Goal: Task Accomplishment & Management: Complete application form

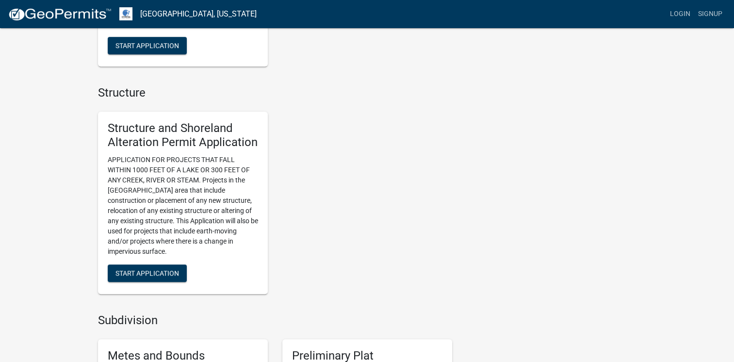
scroll to position [602, 0]
click at [172, 272] on span "Start Application" at bounding box center [147, 273] width 64 height 8
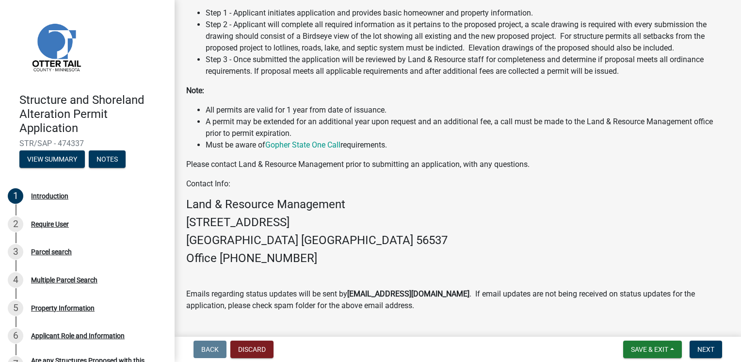
scroll to position [254, 0]
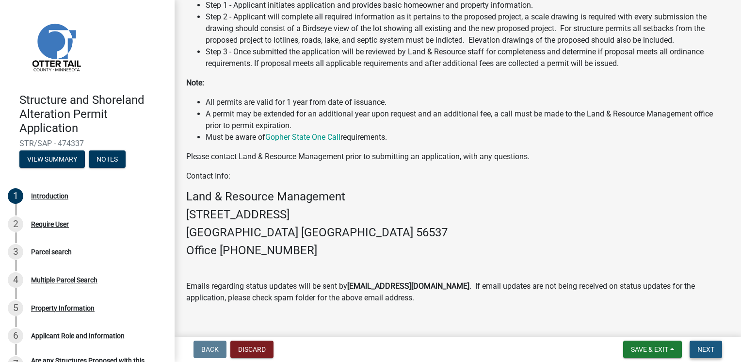
click at [701, 348] on span "Next" at bounding box center [706, 349] width 17 height 8
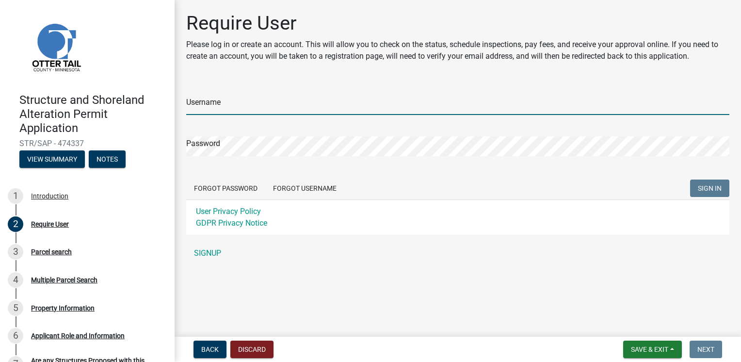
click at [271, 113] on input "Username" at bounding box center [457, 105] width 543 height 20
type input "seabergpainting"
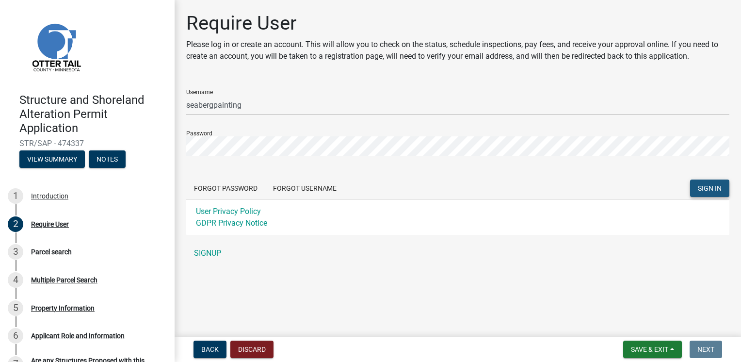
click at [693, 186] on button "SIGN IN" at bounding box center [709, 188] width 39 height 17
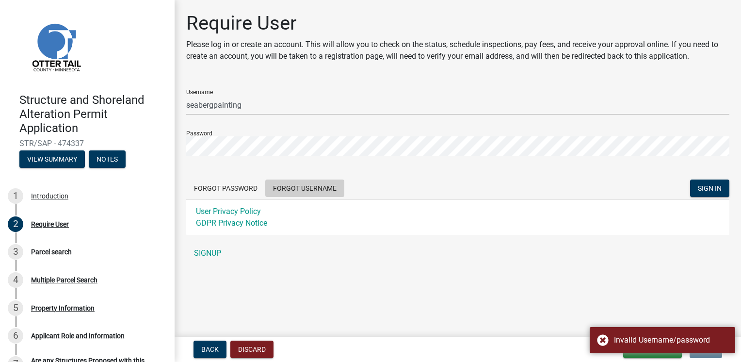
click at [286, 189] on button "Forgot Username" at bounding box center [304, 188] width 79 height 17
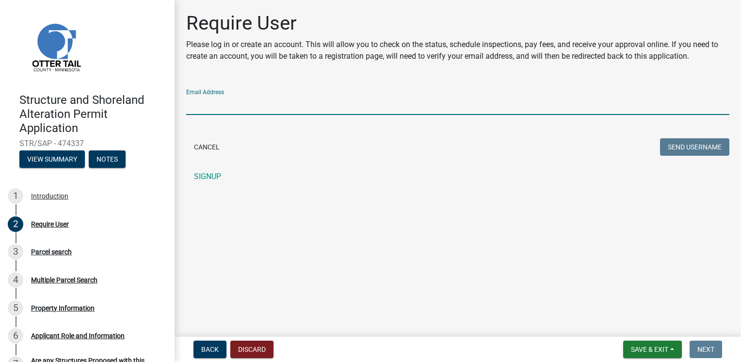
click at [414, 112] on input "Email Address" at bounding box center [457, 105] width 543 height 20
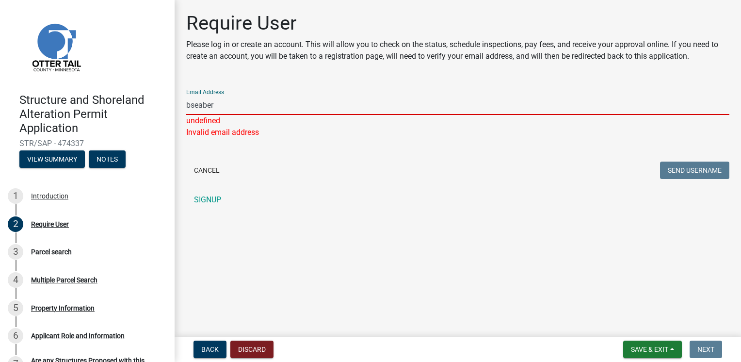
type input "[EMAIL_ADDRESS][DOMAIN_NAME]"
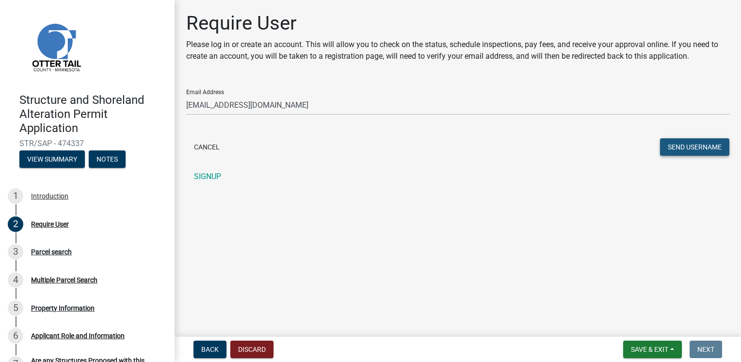
click at [669, 143] on button "Send Username" at bounding box center [694, 146] width 69 height 17
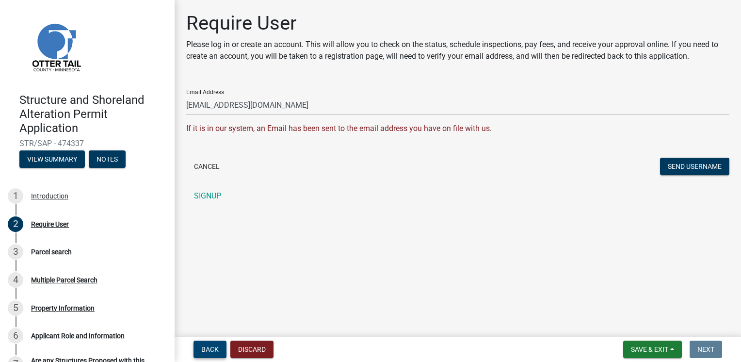
click at [211, 348] on span "Back" at bounding box center [209, 349] width 17 height 8
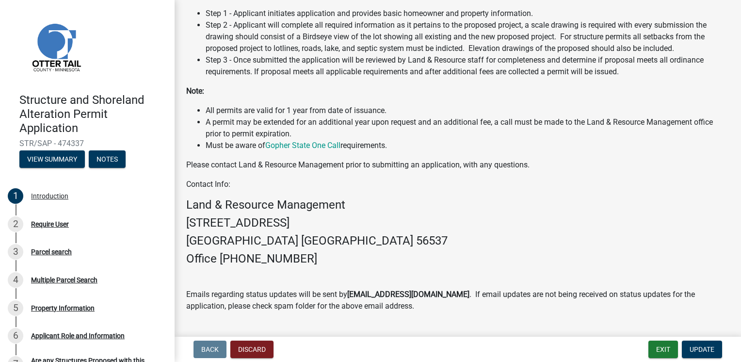
scroll to position [254, 0]
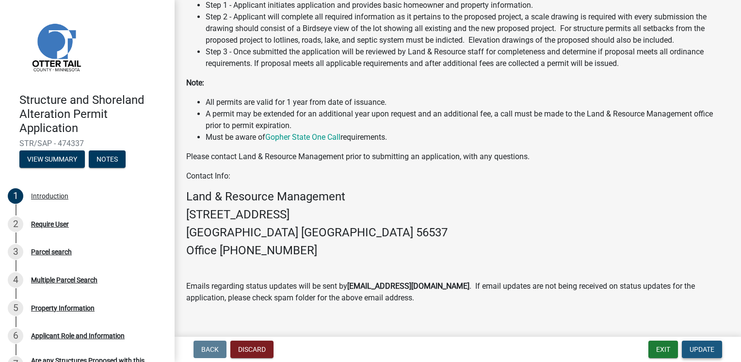
click at [695, 350] on span "Update" at bounding box center [702, 349] width 25 height 8
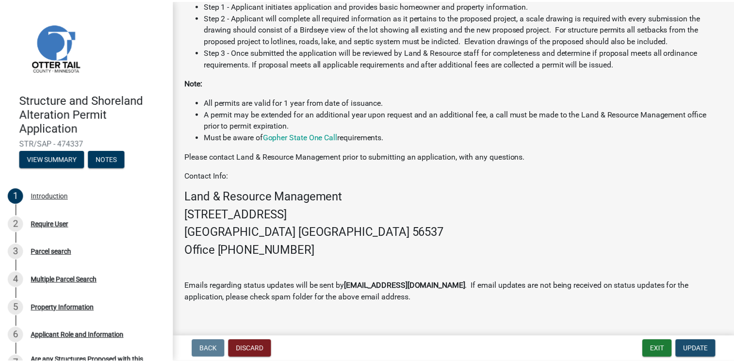
scroll to position [0, 0]
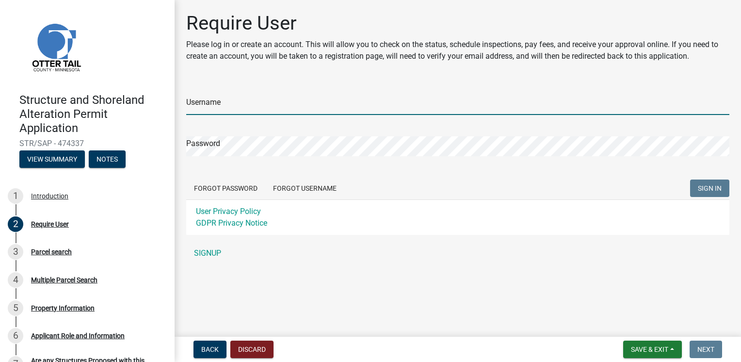
click at [374, 108] on input "Username" at bounding box center [457, 105] width 543 height 20
type input "bseaberg"
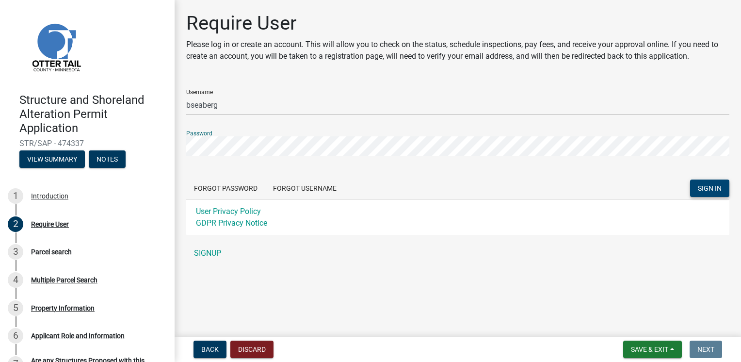
click at [691, 184] on button "SIGN IN" at bounding box center [709, 188] width 39 height 17
click at [690, 180] on button "SIGN IN" at bounding box center [709, 188] width 39 height 17
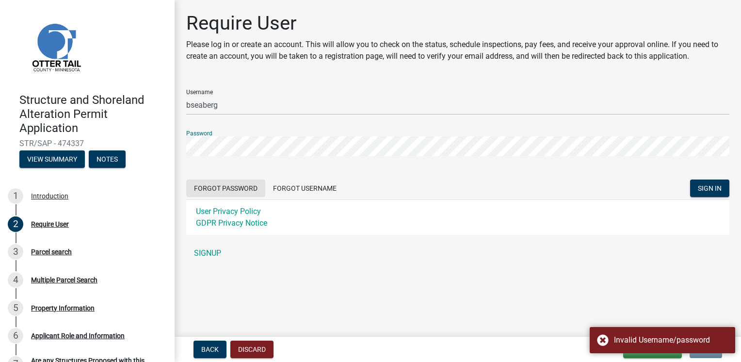
click at [258, 191] on button "Forgot Password" at bounding box center [225, 188] width 79 height 17
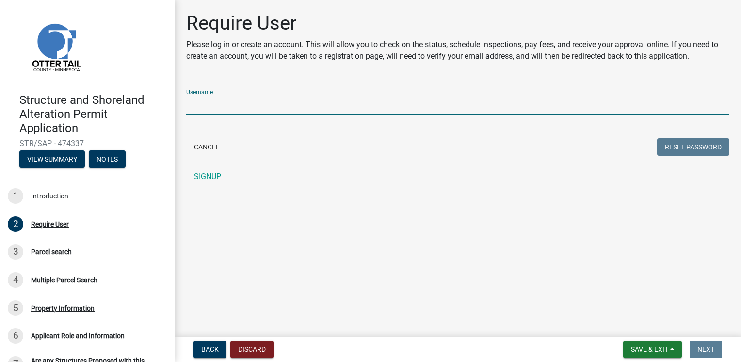
click at [370, 114] on input "Username" at bounding box center [457, 105] width 543 height 20
type input "bseaberg"
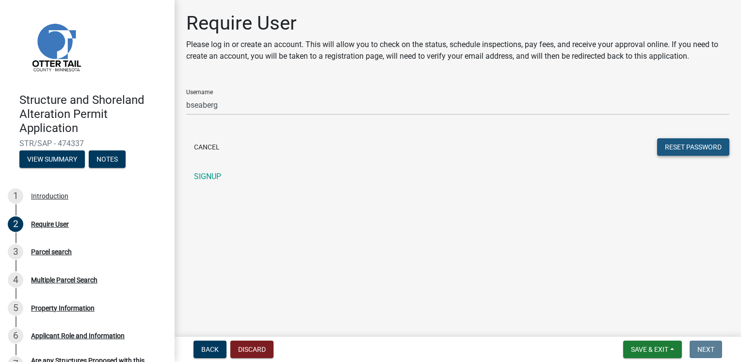
click at [675, 141] on button "Reset Password" at bounding box center [693, 146] width 72 height 17
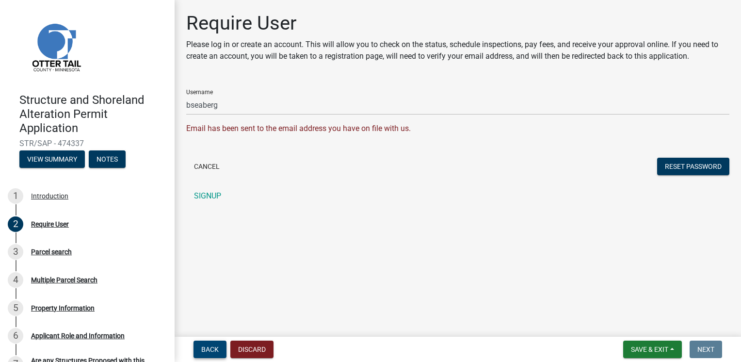
click at [219, 346] on button "Back" at bounding box center [210, 349] width 33 height 17
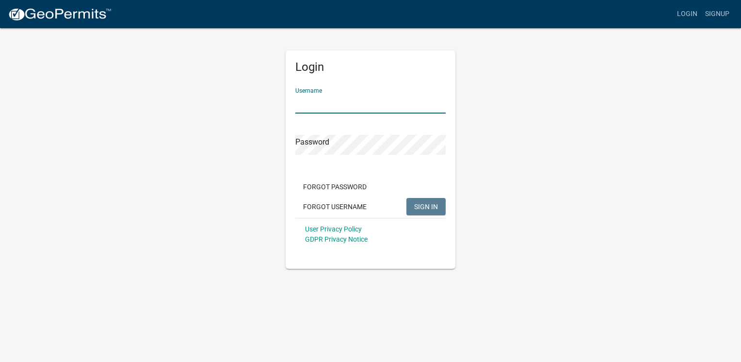
click at [333, 105] on input "Username" at bounding box center [370, 104] width 150 height 20
type input "bseaberg"
click at [413, 207] on button "SIGN IN" at bounding box center [426, 206] width 39 height 17
click at [433, 205] on span "SIGN IN" at bounding box center [426, 206] width 24 height 8
click at [424, 201] on button "SIGN IN" at bounding box center [426, 206] width 39 height 17
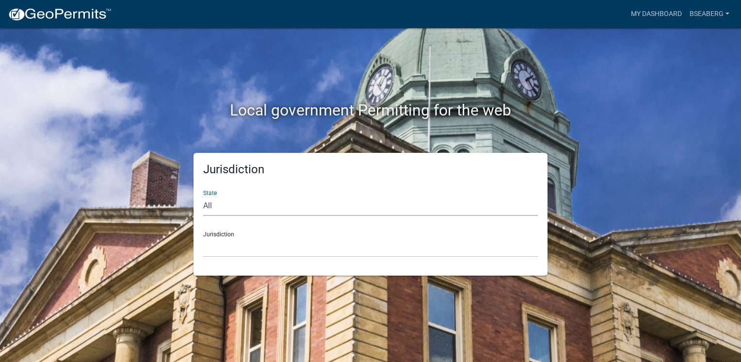
click at [353, 207] on select "All [US_STATE] [US_STATE] [US_STATE] [US_STATE] [US_STATE] [US_STATE] [US_STATE…" at bounding box center [370, 206] width 335 height 20
select select "[US_STATE]"
click at [203, 196] on select "All [US_STATE] [US_STATE] [US_STATE] [US_STATE] [US_STATE] [US_STATE] [US_STATE…" at bounding box center [370, 206] width 335 height 20
click at [312, 253] on select "[GEOGRAPHIC_DATA], [US_STATE] [GEOGRAPHIC_DATA], [US_STATE] [GEOGRAPHIC_DATA], …" at bounding box center [370, 247] width 335 height 20
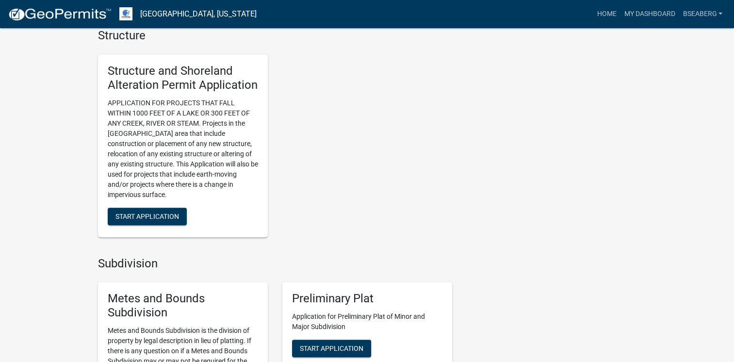
scroll to position [834, 0]
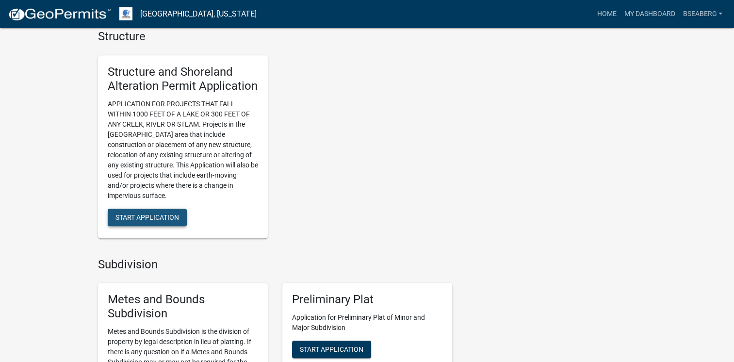
click at [171, 218] on span "Start Application" at bounding box center [147, 217] width 64 height 8
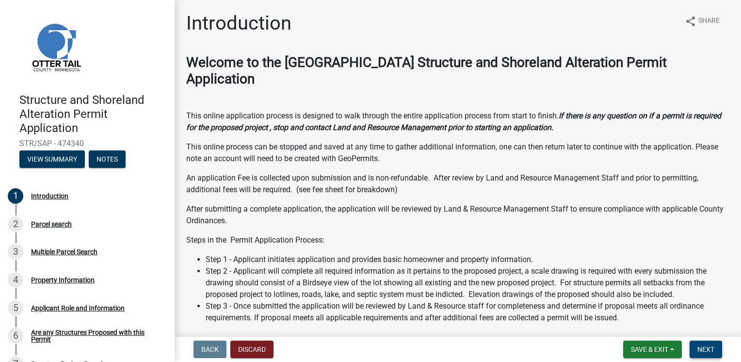
click at [703, 345] on span "Next" at bounding box center [706, 349] width 17 height 8
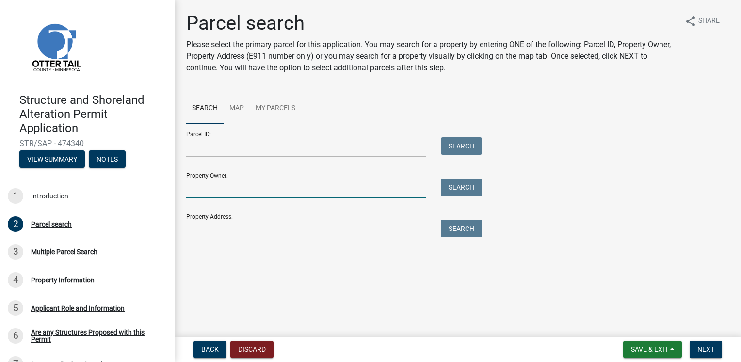
click at [213, 190] on input "Property Owner:" at bounding box center [306, 189] width 240 height 20
type input "[PERSON_NAME]"
click at [453, 188] on button "Search" at bounding box center [461, 187] width 41 height 17
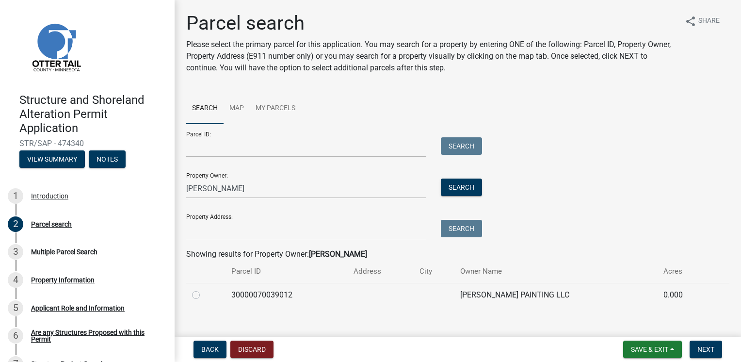
click at [204, 289] on label at bounding box center [204, 289] width 0 height 0
click at [204, 295] on input "radio" at bounding box center [207, 292] width 6 height 6
radio input "true"
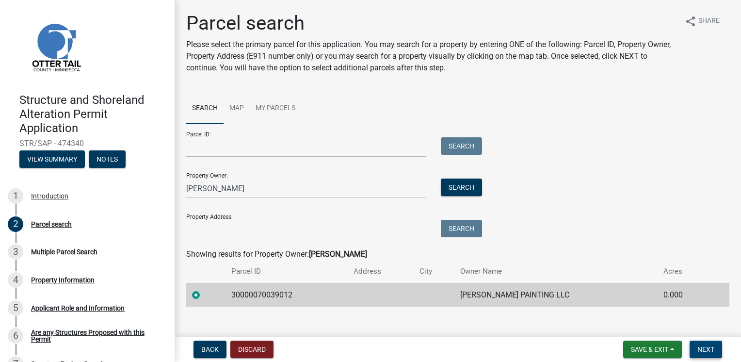
click at [706, 349] on span "Next" at bounding box center [706, 349] width 17 height 8
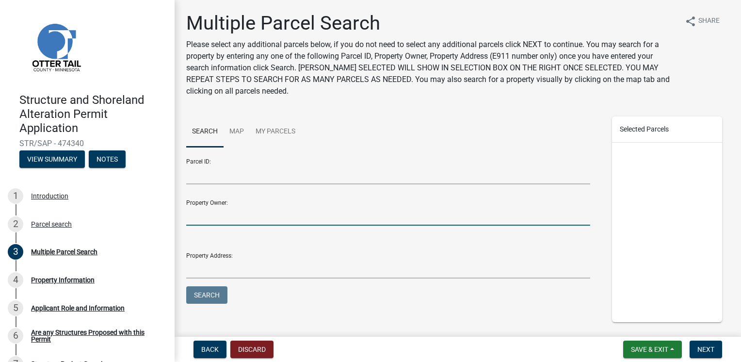
click at [304, 217] on input "Property Owner:" at bounding box center [388, 216] width 404 height 20
type input "[PERSON_NAME] painting"
click at [213, 295] on button "Search" at bounding box center [206, 294] width 41 height 17
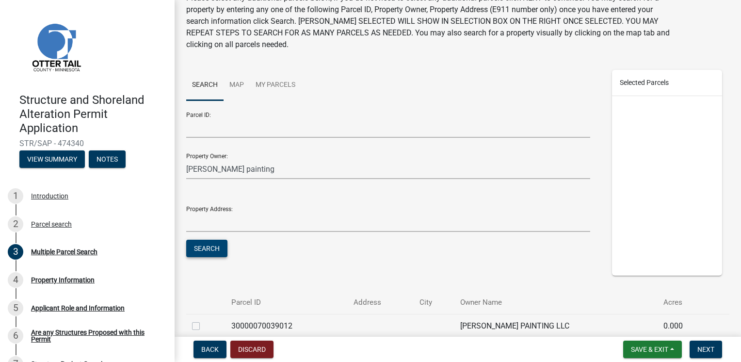
scroll to position [97, 0]
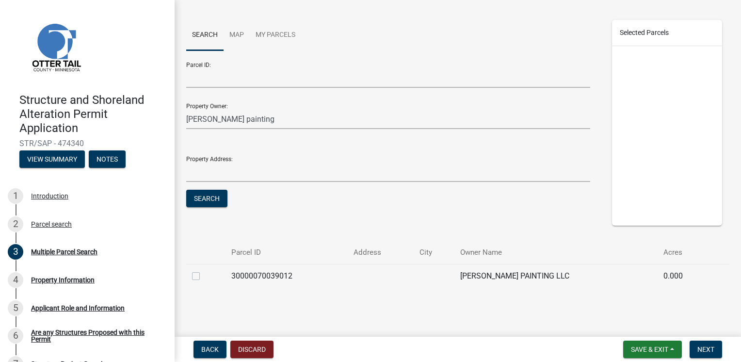
click at [204, 270] on label at bounding box center [204, 270] width 0 height 0
click at [204, 277] on input "checkbox" at bounding box center [207, 273] width 6 height 6
checkbox input "true"
click at [704, 348] on span "Next" at bounding box center [706, 349] width 17 height 8
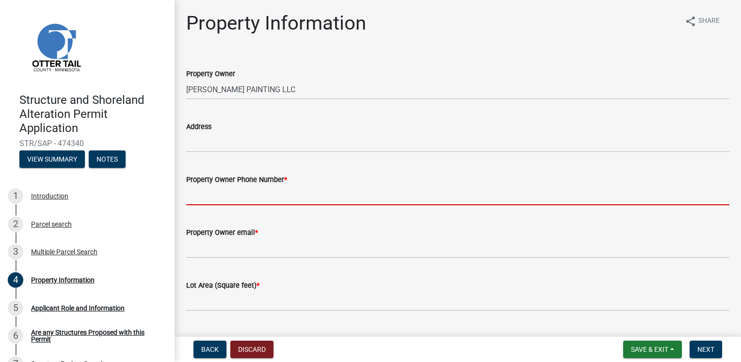
click at [246, 197] on input "Property Owner Phone Number *" at bounding box center [457, 195] width 543 height 20
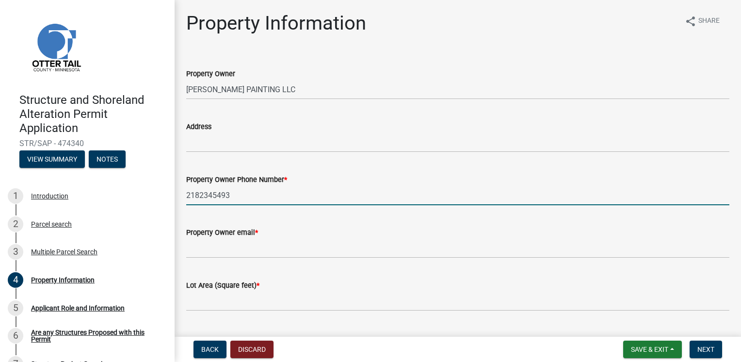
type input "2182345493"
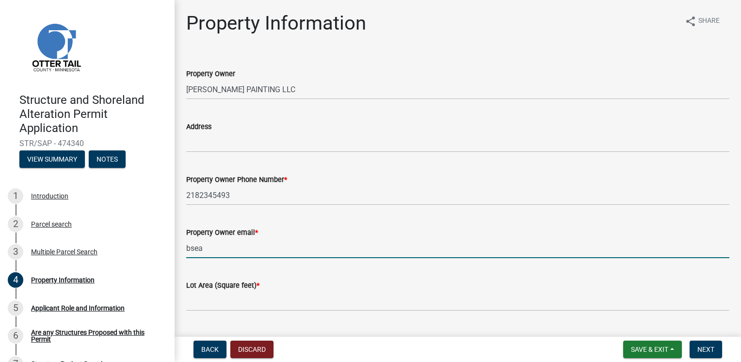
type input "[EMAIL_ADDRESS][DOMAIN_NAME]"
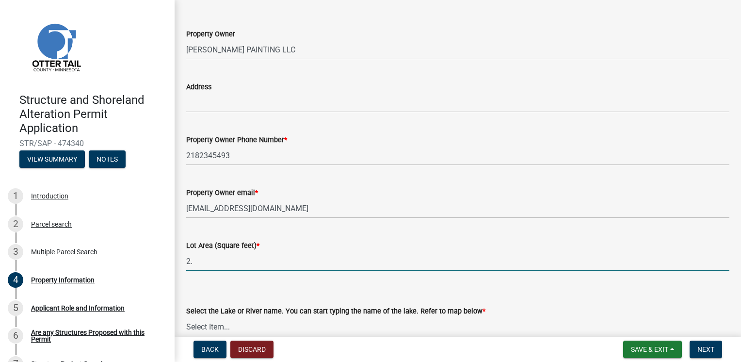
scroll to position [39, 0]
type input "2"
type input "1"
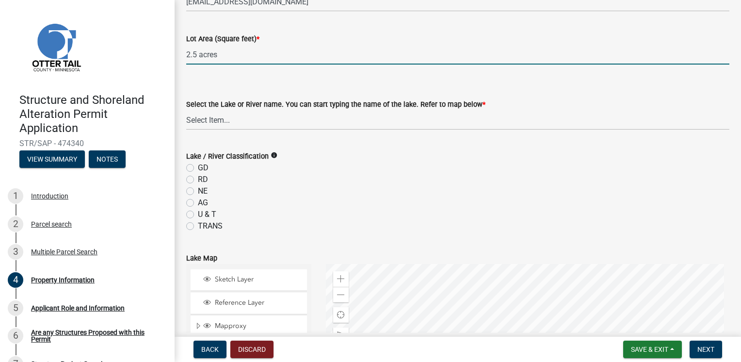
scroll to position [256, 0]
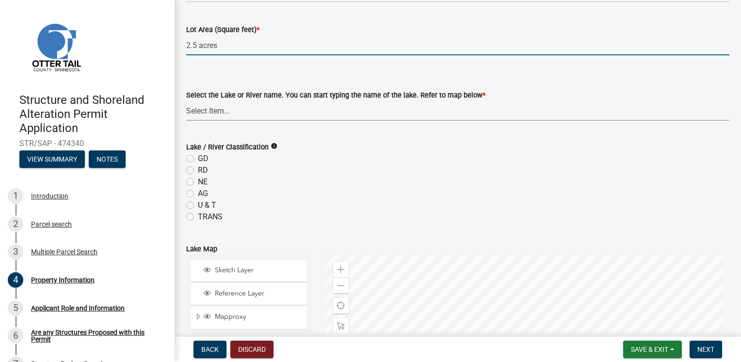
click at [267, 116] on select "Select Item... None [PERSON_NAME] 56-031 [PERSON_NAME] 56-118 [PERSON_NAME] 56-…" at bounding box center [457, 111] width 543 height 20
type input "2.5"
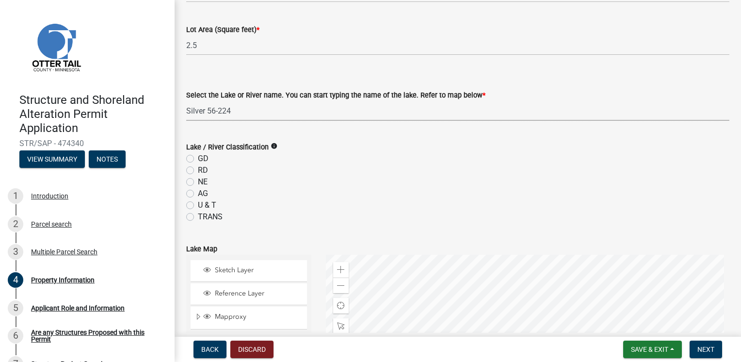
click at [186, 101] on select "Select Item... None [PERSON_NAME] 56-031 [PERSON_NAME] 56-118 [PERSON_NAME] 56-…" at bounding box center [457, 111] width 543 height 20
select select "e4b33f5c-9d69-4241-90c9-2caf5b76647b"
click at [198, 180] on label "NE" at bounding box center [203, 182] width 10 height 12
click at [198, 180] on input "NE" at bounding box center [201, 179] width 6 height 6
radio input "true"
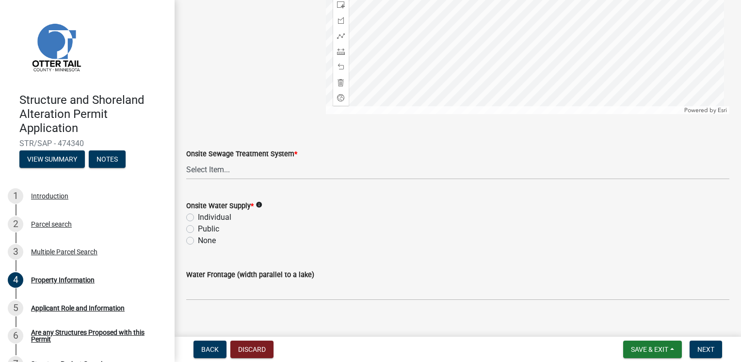
scroll to position [652, 0]
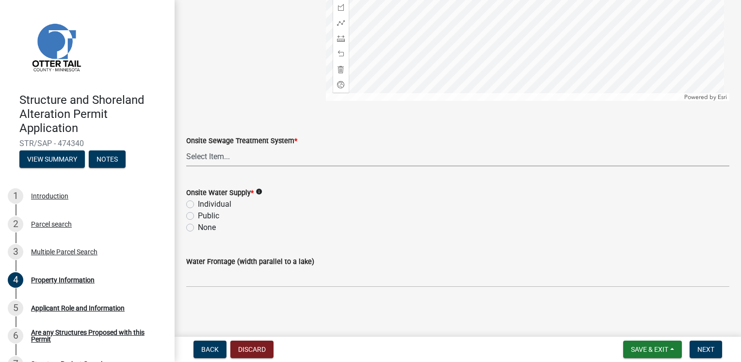
click at [273, 157] on select "Select Item... L&R Certificate of Compliance within 5yrs Compliance Inspection …" at bounding box center [457, 157] width 543 height 20
click at [186, 147] on select "Select Item... L&R Certificate of Compliance within 5yrs Compliance Inspection …" at bounding box center [457, 157] width 543 height 20
select select "91995f90-6606-463b-bec3-c5862f147548"
click at [198, 204] on label "Individual" at bounding box center [214, 204] width 33 height 12
click at [198, 204] on input "Individual" at bounding box center [201, 201] width 6 height 6
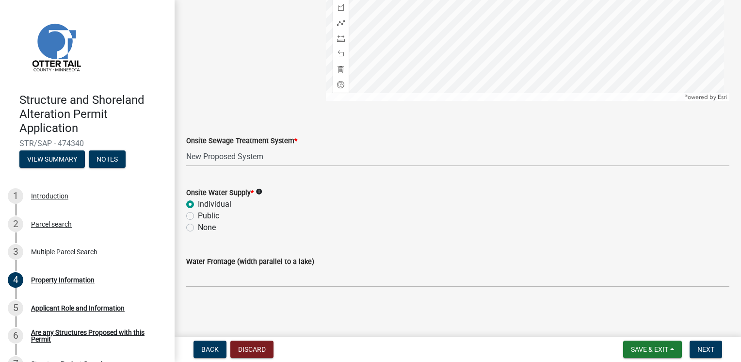
radio input "true"
click at [700, 350] on span "Next" at bounding box center [706, 349] width 17 height 8
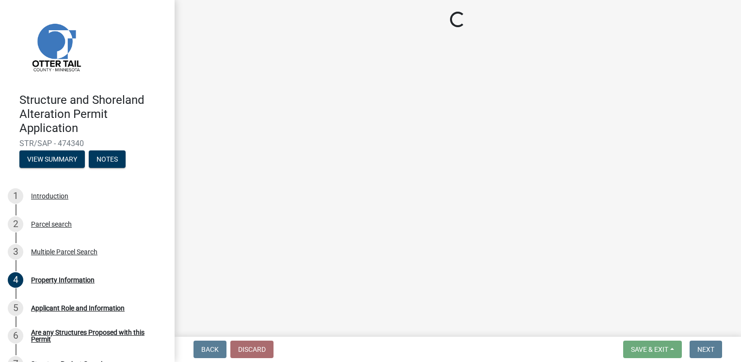
scroll to position [0, 0]
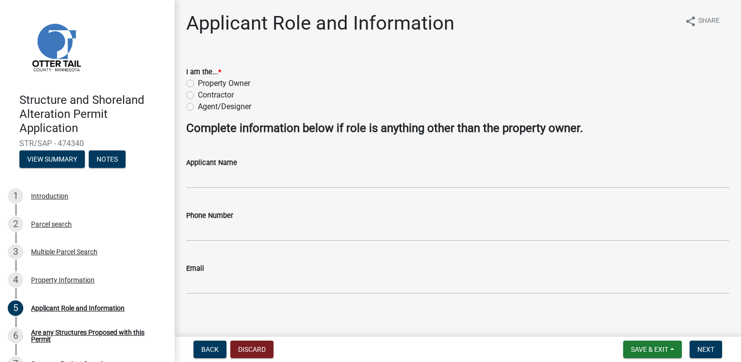
click at [198, 83] on label "Property Owner" at bounding box center [224, 84] width 52 height 12
click at [198, 83] on input "Property Owner" at bounding box center [201, 81] width 6 height 6
radio input "true"
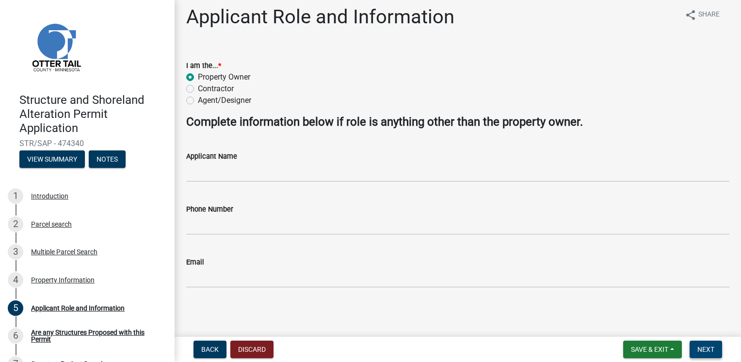
click at [697, 346] on button "Next" at bounding box center [706, 349] width 33 height 17
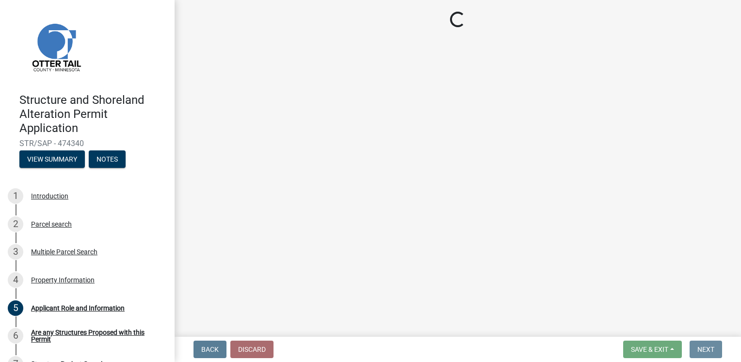
scroll to position [0, 0]
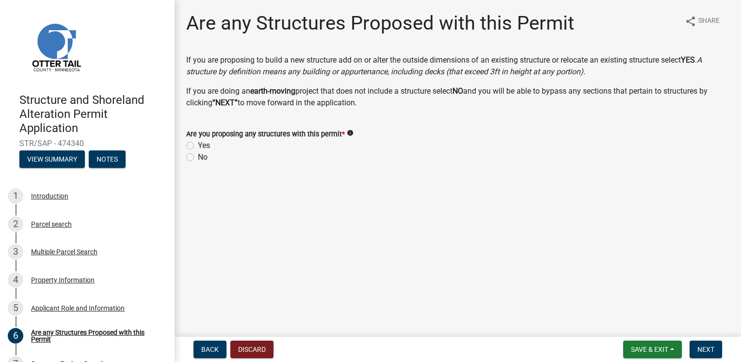
click at [198, 146] on label "Yes" at bounding box center [204, 146] width 12 height 12
click at [198, 146] on input "Yes" at bounding box center [201, 143] width 6 height 6
radio input "true"
click at [698, 346] on span "Next" at bounding box center [706, 349] width 17 height 8
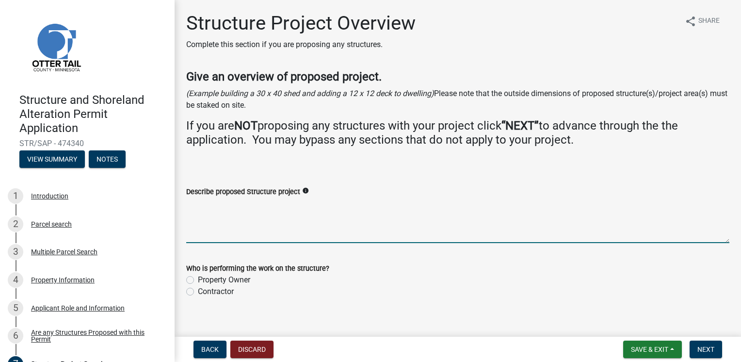
click at [331, 231] on textarea "Describe proposed Structure project" at bounding box center [457, 220] width 543 height 46
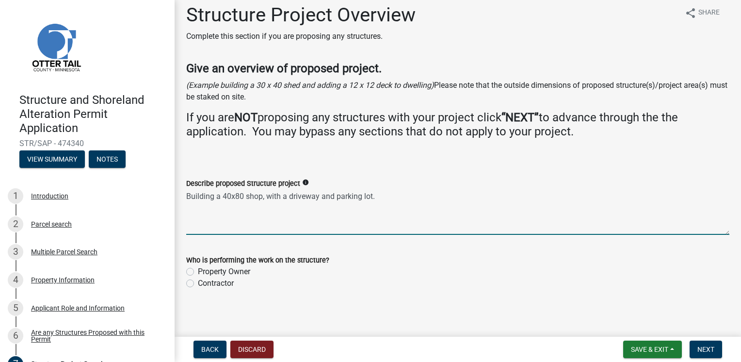
scroll to position [11, 0]
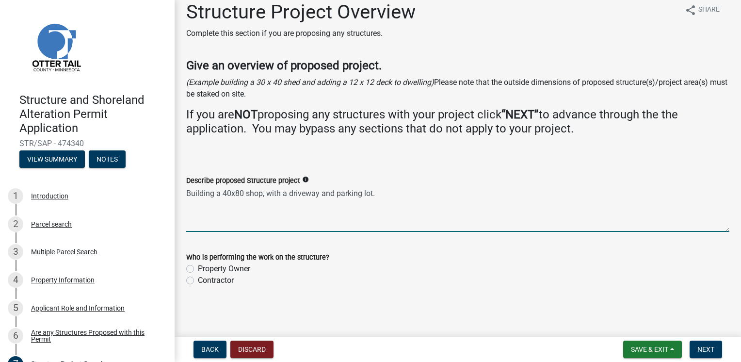
type textarea "Building a 40x80 shop, with a driveway and parking lot."
click at [198, 282] on label "Contractor" at bounding box center [216, 281] width 36 height 12
click at [198, 281] on input "Contractor" at bounding box center [201, 278] width 6 height 6
radio input "true"
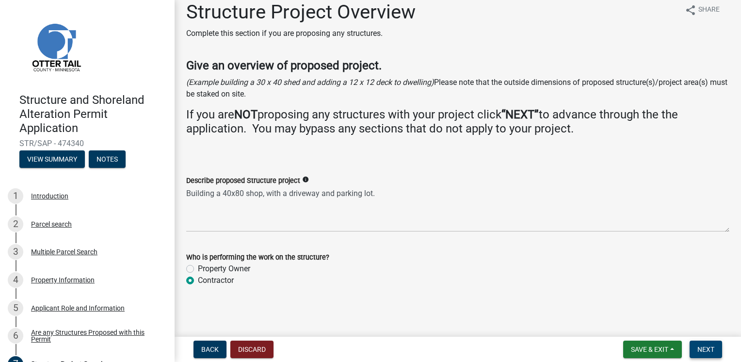
click at [700, 350] on span "Next" at bounding box center [706, 349] width 17 height 8
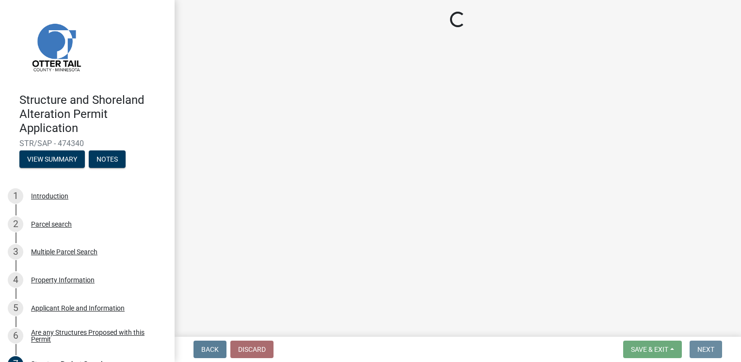
scroll to position [0, 0]
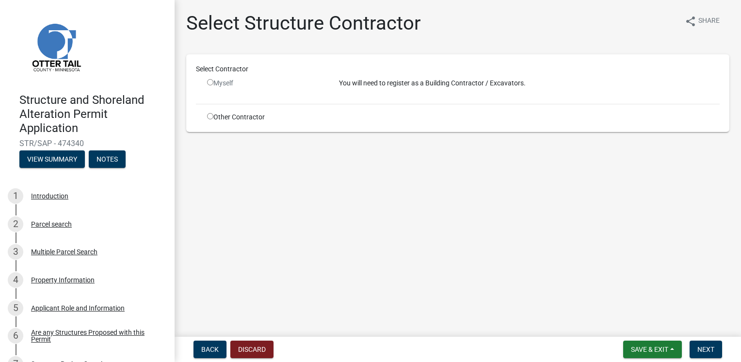
click at [208, 81] on input "radio" at bounding box center [210, 82] width 6 height 6
radio input "false"
click at [210, 115] on input "radio" at bounding box center [210, 116] width 6 height 6
radio input "true"
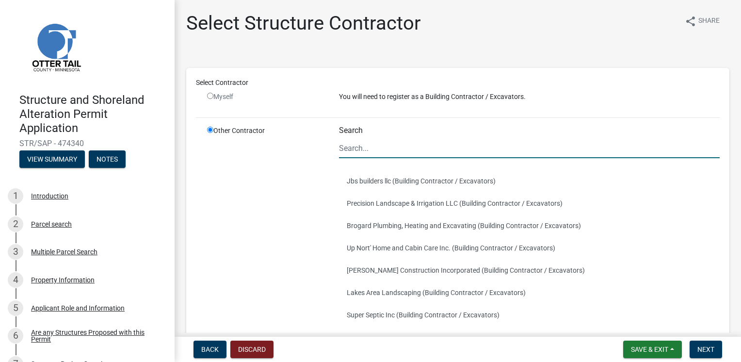
click at [348, 154] on input "Search" at bounding box center [529, 148] width 381 height 20
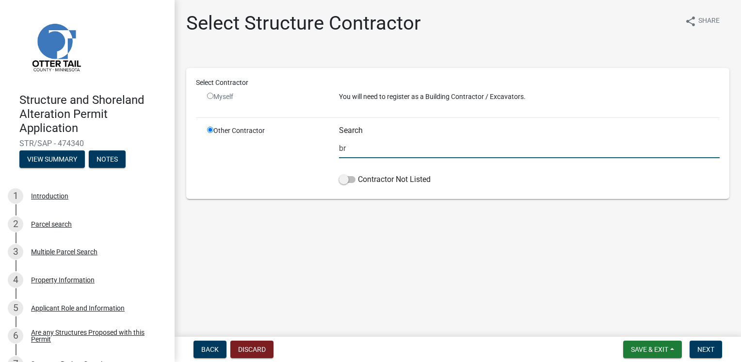
type input "b"
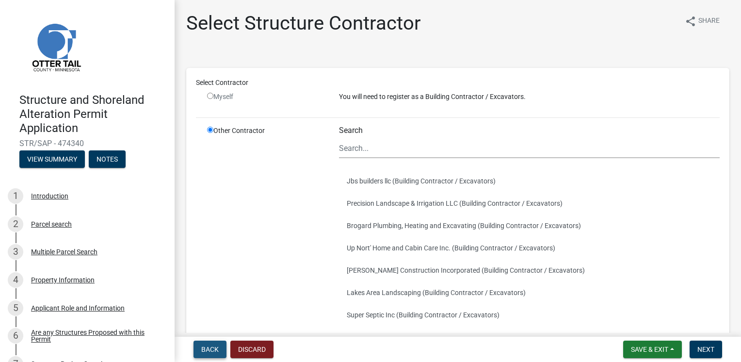
click at [215, 350] on span "Back" at bounding box center [209, 349] width 17 height 8
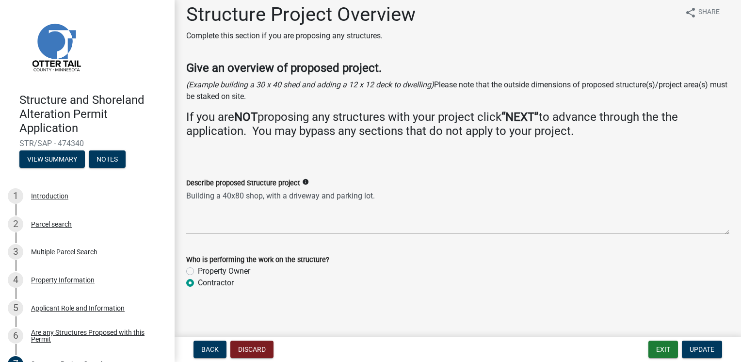
scroll to position [11, 0]
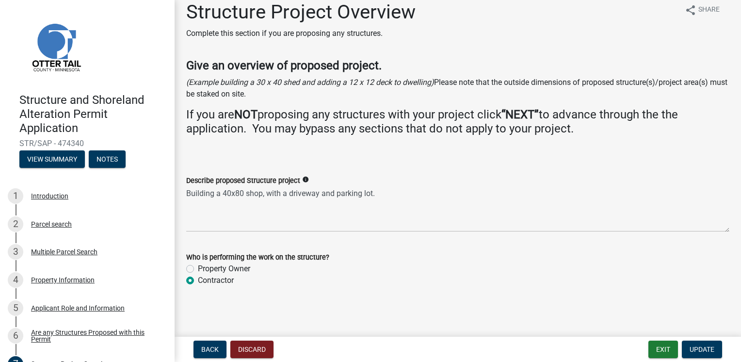
click at [198, 269] on label "Property Owner" at bounding box center [224, 269] width 52 height 12
click at [198, 269] on input "Property Owner" at bounding box center [201, 266] width 6 height 6
radio input "true"
click at [195, 283] on div "Contractor" at bounding box center [457, 281] width 543 height 12
click at [708, 350] on span "Update" at bounding box center [702, 349] width 25 height 8
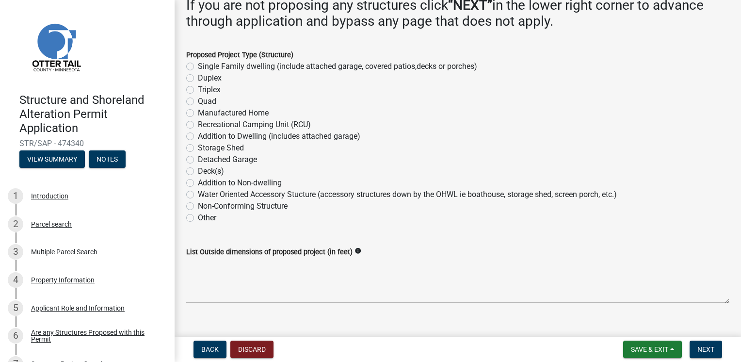
scroll to position [140, 0]
click at [198, 218] on label "Other" at bounding box center [207, 218] width 18 height 12
click at [198, 218] on input "Other" at bounding box center [201, 215] width 6 height 6
radio input "true"
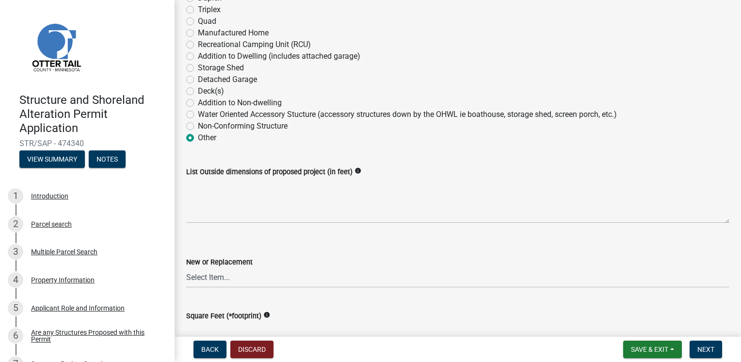
scroll to position [214, 0]
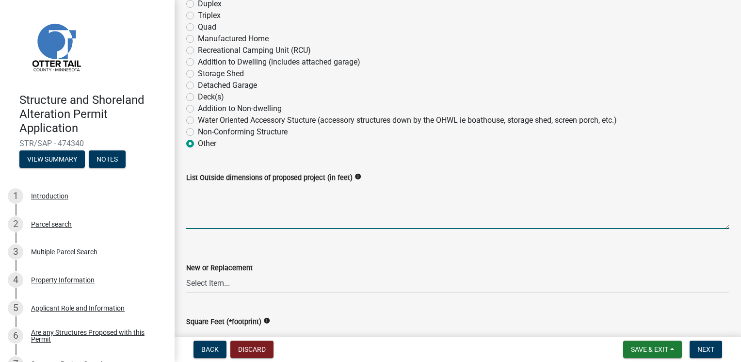
click at [279, 222] on textarea "List Outside dimensions of proposed project (in feet)" at bounding box center [457, 206] width 543 height 46
type textarea "40x80"
click at [249, 289] on select "Select Item... New Replacement" at bounding box center [457, 284] width 543 height 20
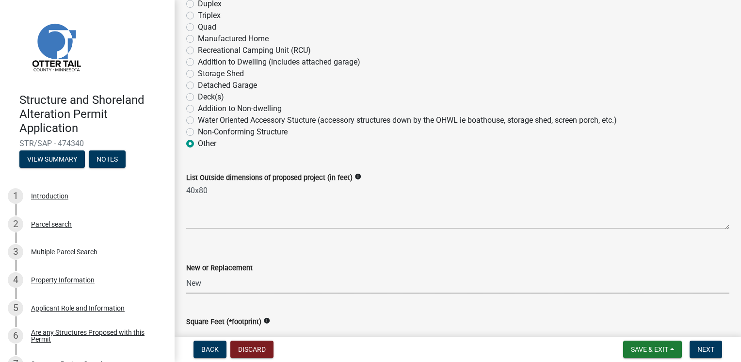
click at [186, 274] on select "Select Item... New Replacement" at bounding box center [457, 284] width 543 height 20
select select "c185e313-3403-4239-bd61-bb563c58a77a"
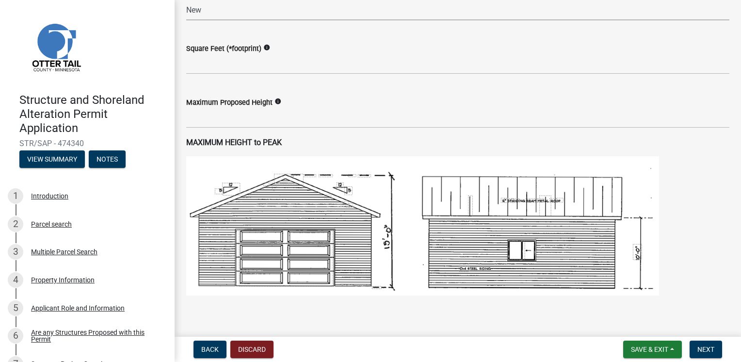
scroll to position [488, 0]
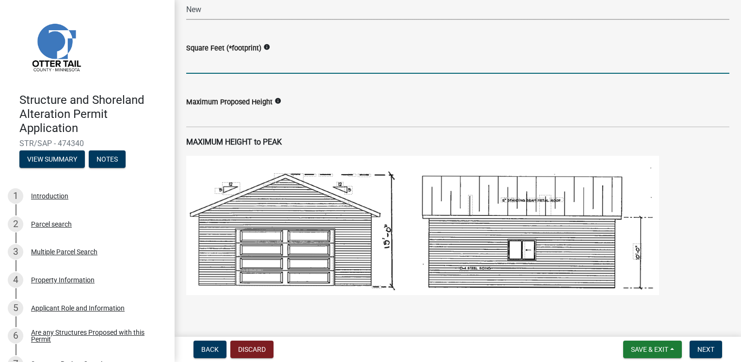
click at [264, 70] on input "text" at bounding box center [457, 64] width 543 height 20
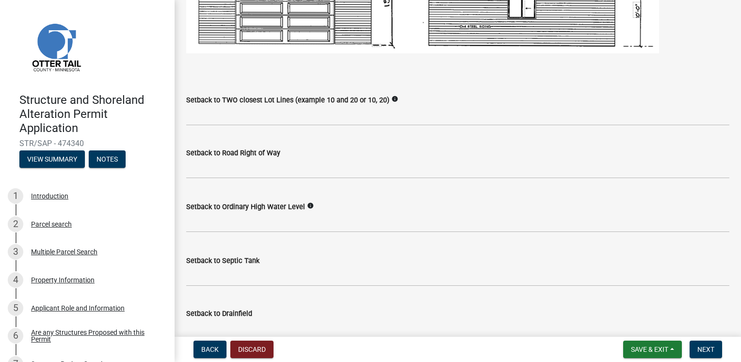
scroll to position [728, 0]
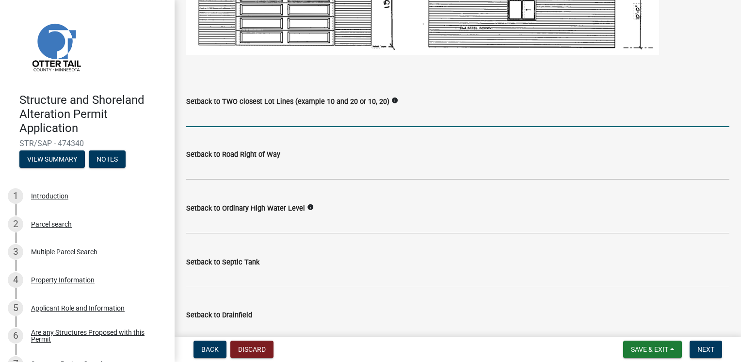
type input "3200"
click at [252, 120] on input "Setback to TWO closest Lot Lines (example 10 and 20 or 10, 20)" at bounding box center [457, 117] width 543 height 20
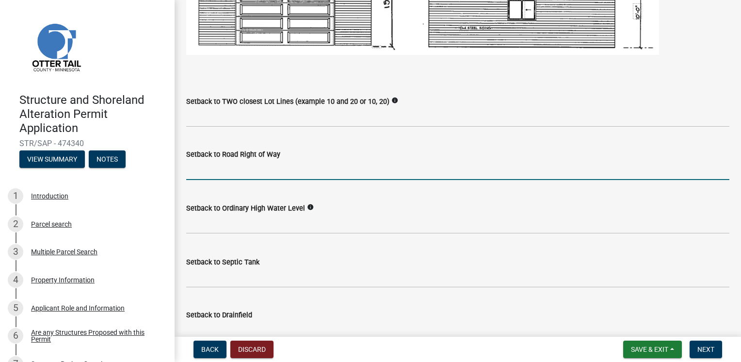
click at [243, 168] on input "text" at bounding box center [457, 170] width 543 height 20
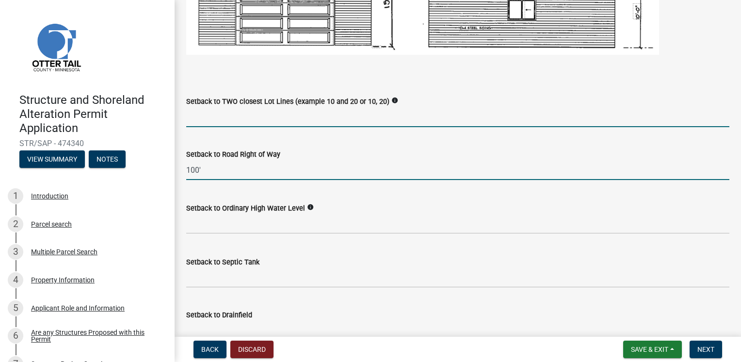
type input "100"
click at [213, 118] on input "Setback to TWO closest Lot Lines (example 10 and 20 or 10, 20)" at bounding box center [457, 117] width 543 height 20
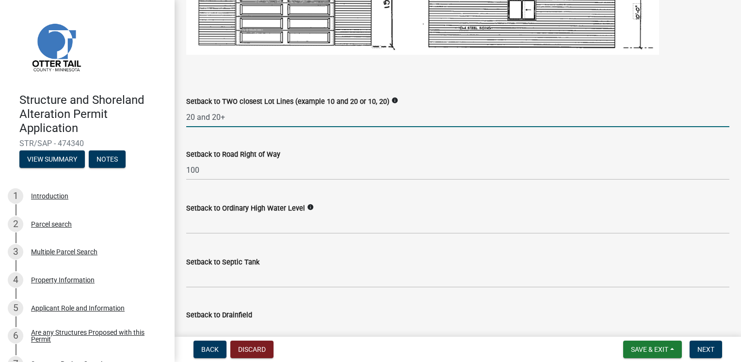
type input "20 and 20+"
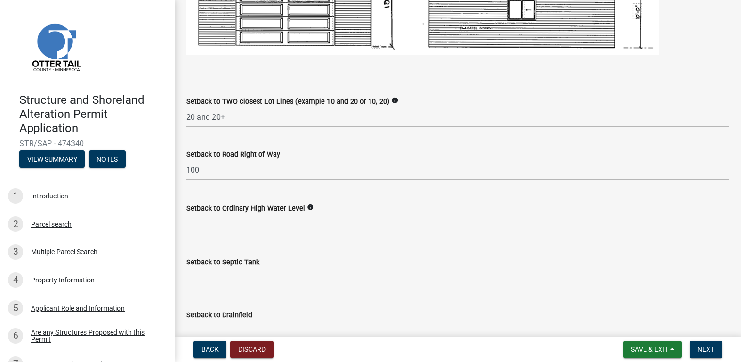
click at [307, 207] on icon "info" at bounding box center [310, 207] width 7 height 7
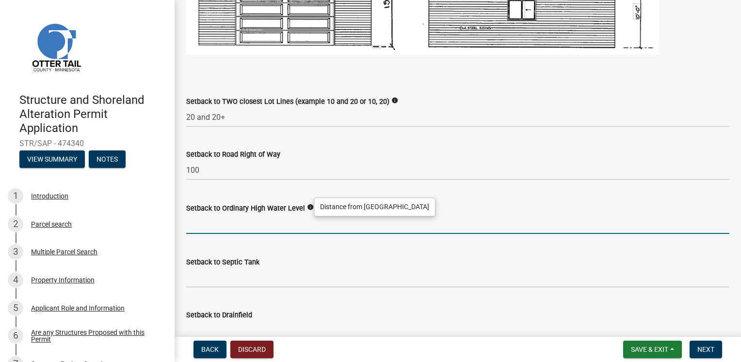
click at [282, 225] on input "text" at bounding box center [457, 224] width 543 height 20
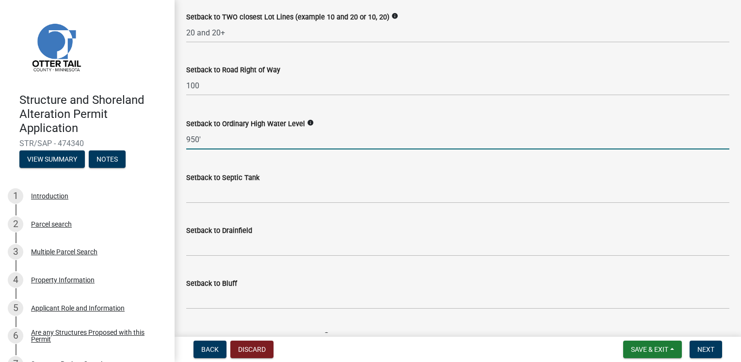
scroll to position [813, 0]
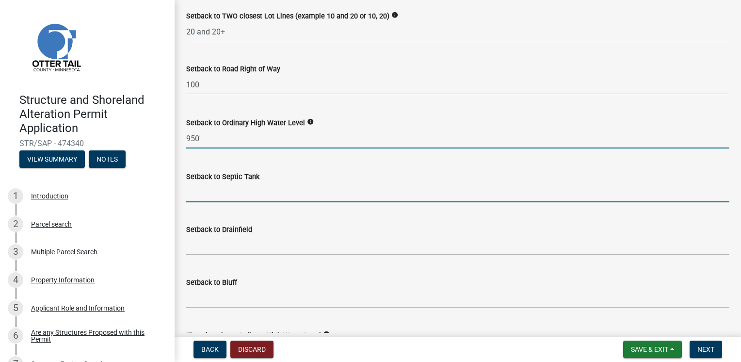
type input "950"
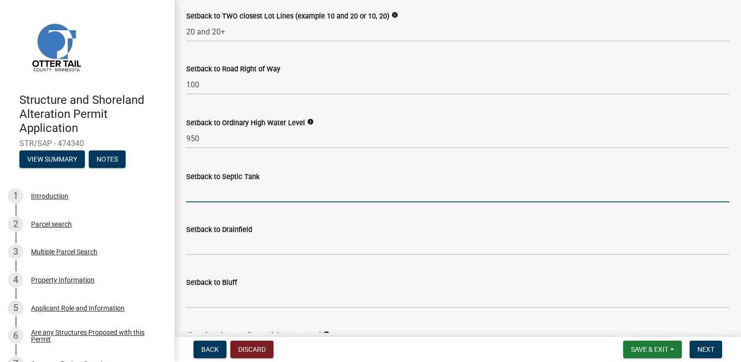
click at [262, 199] on input "Setback to Septic Tank" at bounding box center [457, 192] width 543 height 20
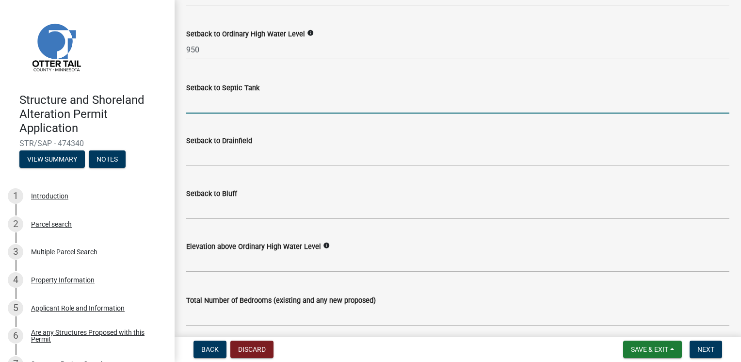
scroll to position [912, 0]
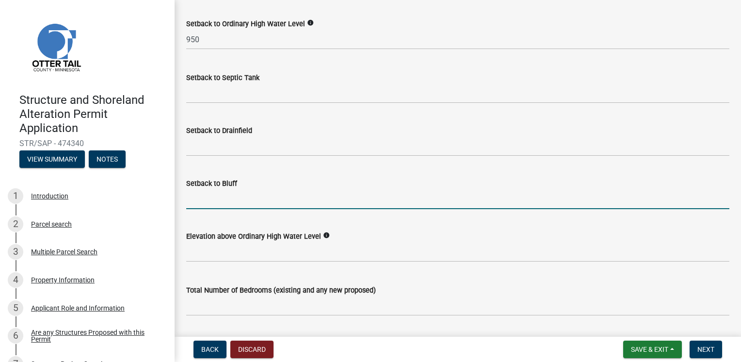
click at [262, 199] on input "Setback to Bluff" at bounding box center [457, 199] width 543 height 20
type input "n/a"
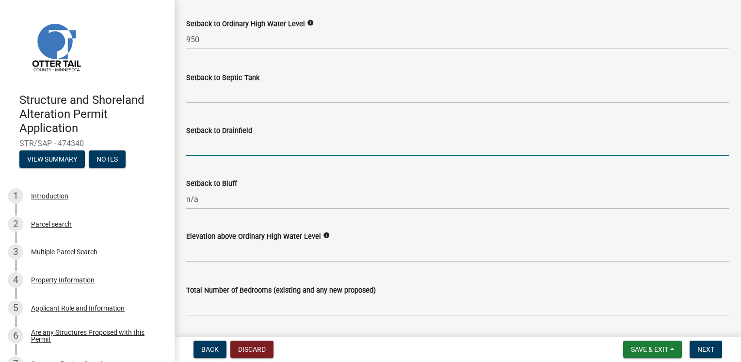
click at [265, 152] on input "Setback to Drainfield" at bounding box center [457, 146] width 543 height 20
type input "n/a"
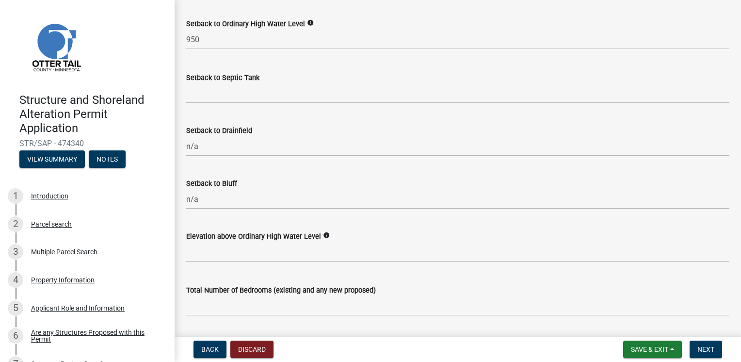
click at [323, 235] on icon "info" at bounding box center [326, 235] width 7 height 7
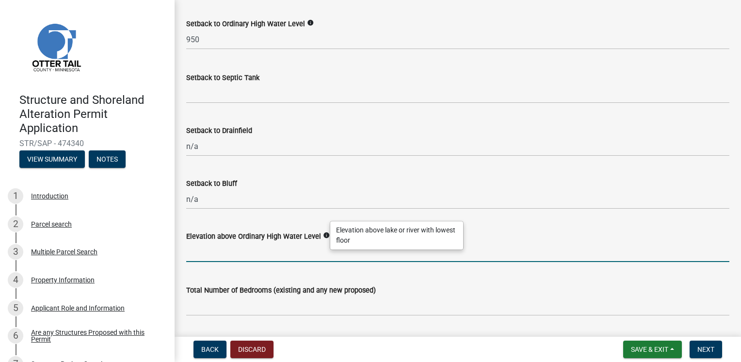
click at [297, 252] on input "text" at bounding box center [457, 252] width 543 height 20
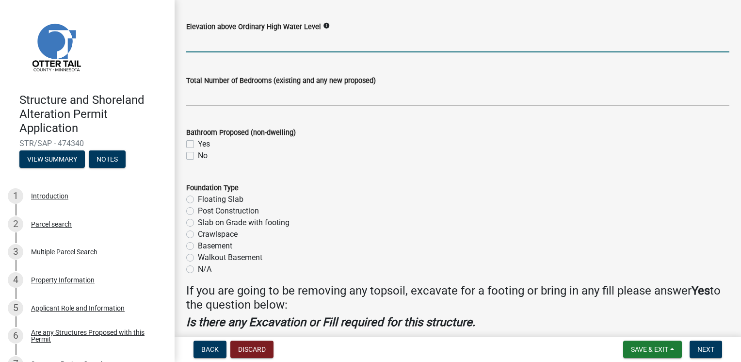
scroll to position [1122, 0]
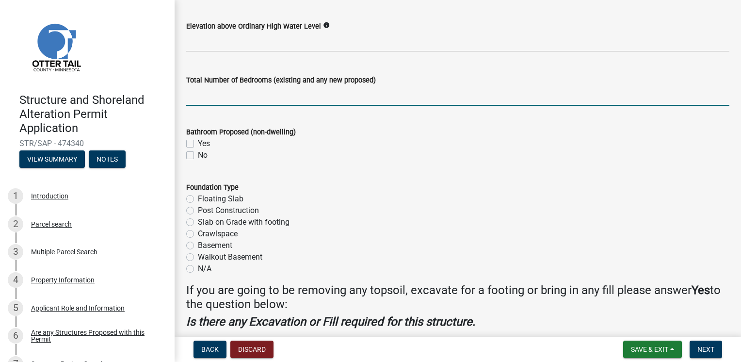
click at [307, 97] on input "text" at bounding box center [457, 96] width 543 height 20
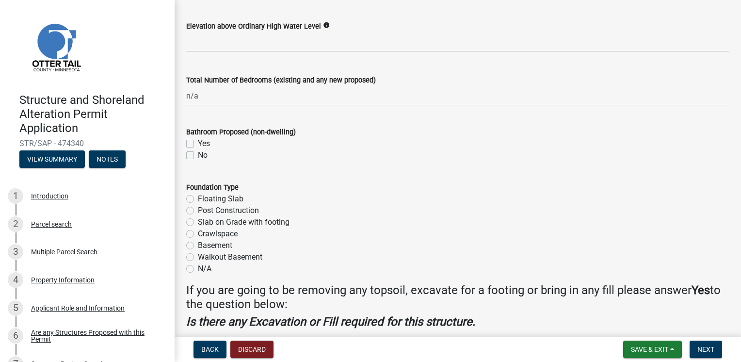
type input "0"
click at [198, 143] on label "Yes" at bounding box center [204, 144] width 12 height 12
click at [198, 143] on input "Yes" at bounding box center [201, 141] width 6 height 6
checkbox input "true"
checkbox input "false"
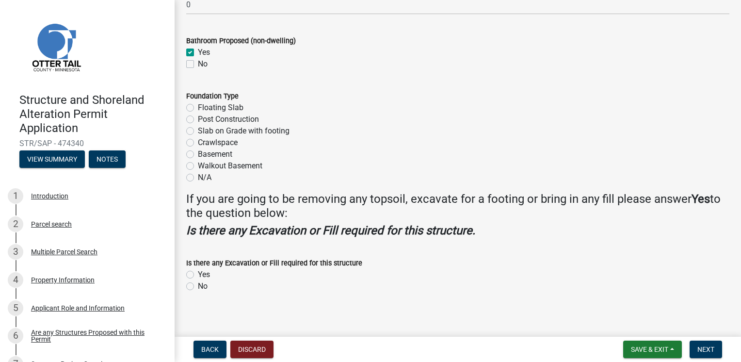
scroll to position [1219, 0]
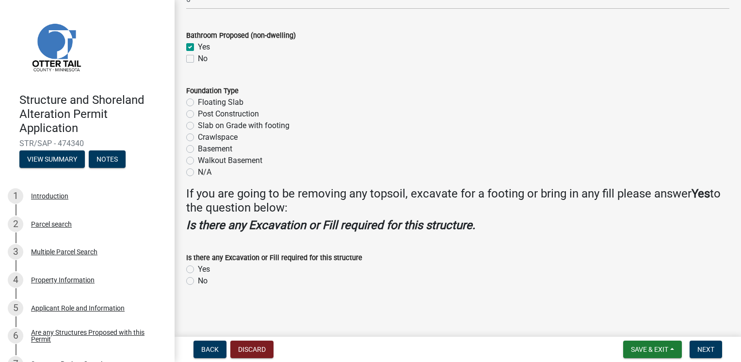
click at [198, 126] on label "Slab on Grade with footing" at bounding box center [244, 126] width 92 height 12
click at [198, 126] on input "Slab on Grade with footing" at bounding box center [201, 123] width 6 height 6
radio input "true"
click at [198, 267] on label "Yes" at bounding box center [204, 269] width 12 height 12
click at [198, 267] on input "Yes" at bounding box center [201, 266] width 6 height 6
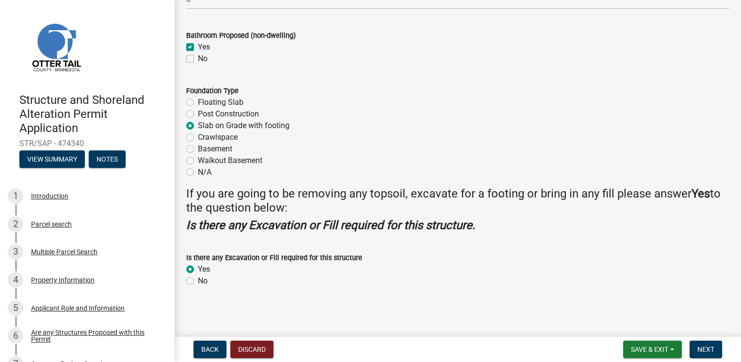
radio input "true"
click at [313, 255] on label "Is there any Excavation or Fill required for this structure" at bounding box center [274, 258] width 176 height 7
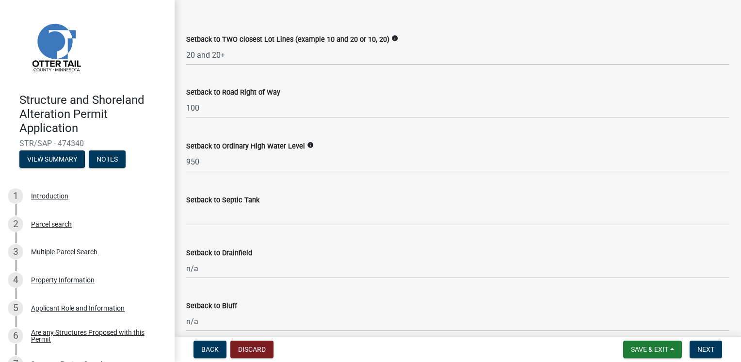
scroll to position [789, 0]
click at [313, 254] on div "Setback to Drainfield" at bounding box center [457, 254] width 543 height 12
click at [700, 345] on span "Next" at bounding box center [706, 349] width 17 height 8
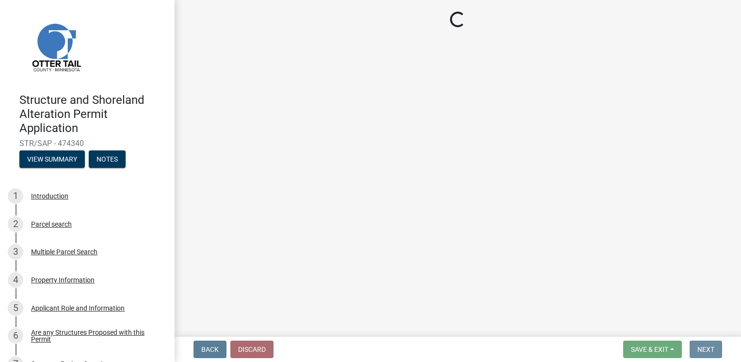
scroll to position [0, 0]
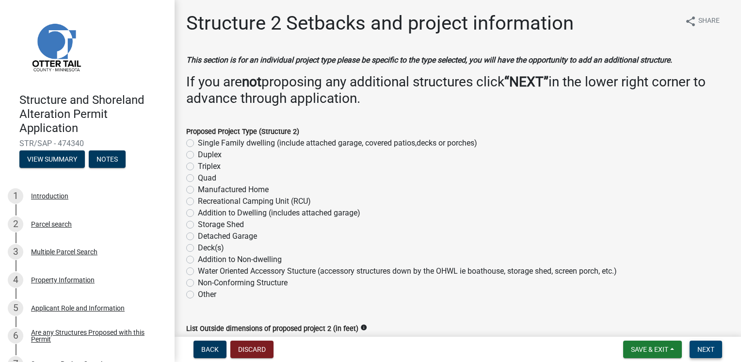
click at [693, 346] on button "Next" at bounding box center [706, 349] width 33 height 17
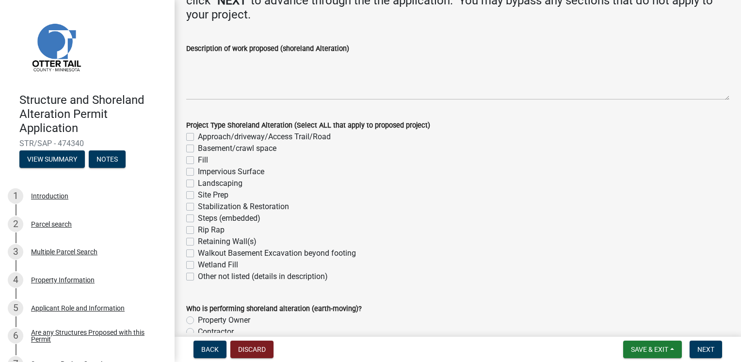
scroll to position [116, 0]
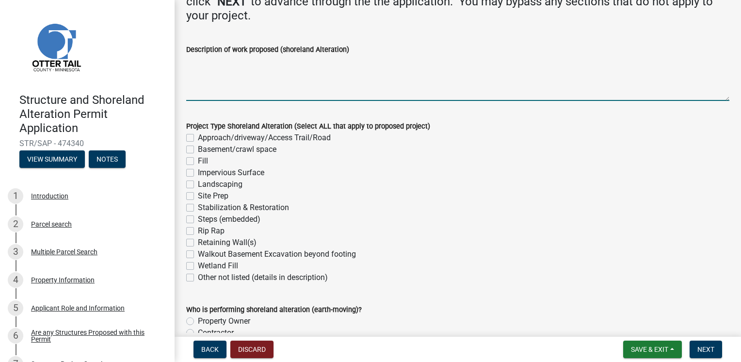
click at [237, 82] on textarea "Description of work proposed (shoreland Alteration)" at bounding box center [457, 78] width 543 height 46
click at [198, 138] on label "Approach/driveway/Access Trail/Road" at bounding box center [264, 138] width 133 height 12
click at [198, 138] on input "Approach/driveway/Access Trail/Road" at bounding box center [201, 135] width 6 height 6
checkbox input "true"
checkbox input "false"
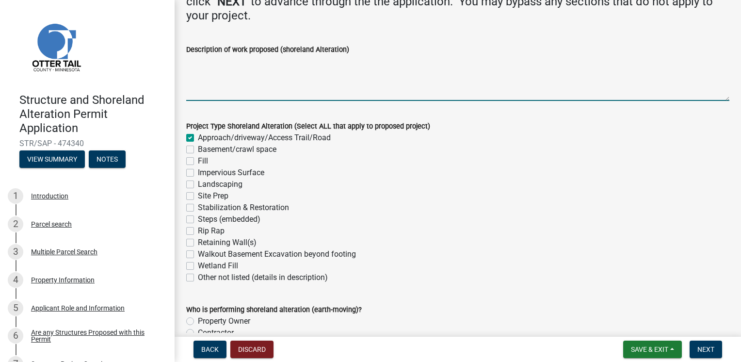
checkbox input "false"
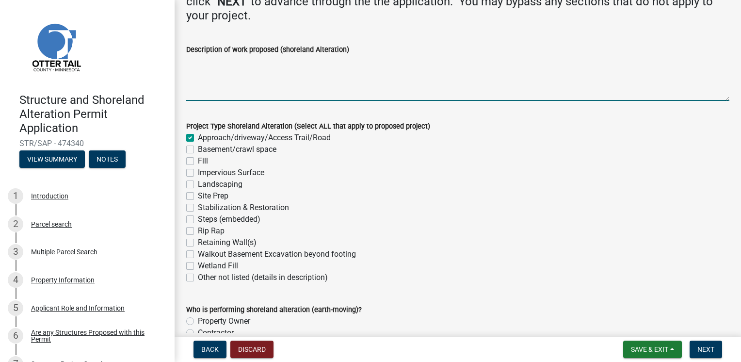
checkbox input "false"
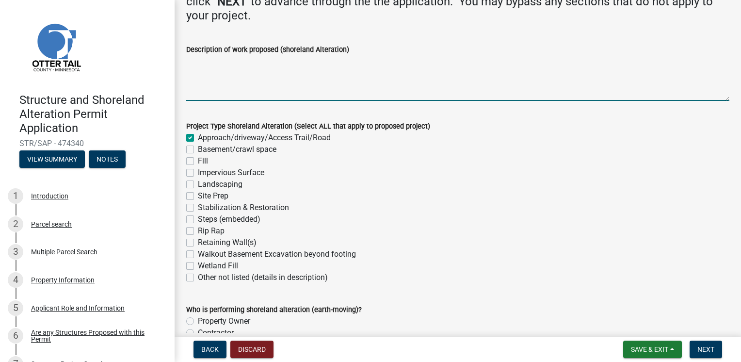
checkbox input "false"
click at [204, 92] on textarea "Description of work proposed (shoreland Alteration)" at bounding box center [457, 78] width 543 height 46
type textarea "Build approach and driveway/parking lot"
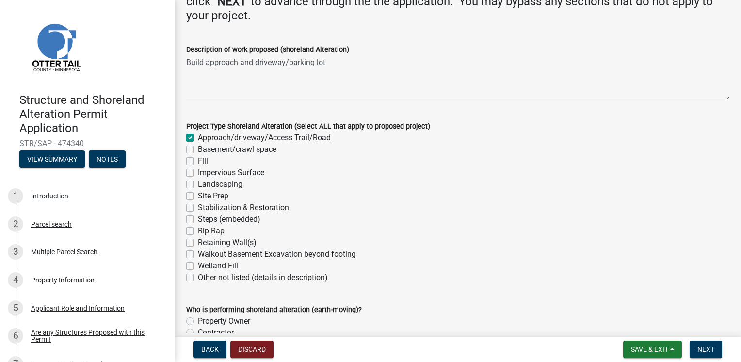
click at [198, 174] on label "Impervious Surface" at bounding box center [231, 173] width 66 height 12
click at [198, 173] on input "Impervious Surface" at bounding box center [201, 170] width 6 height 6
checkbox input "true"
checkbox input "false"
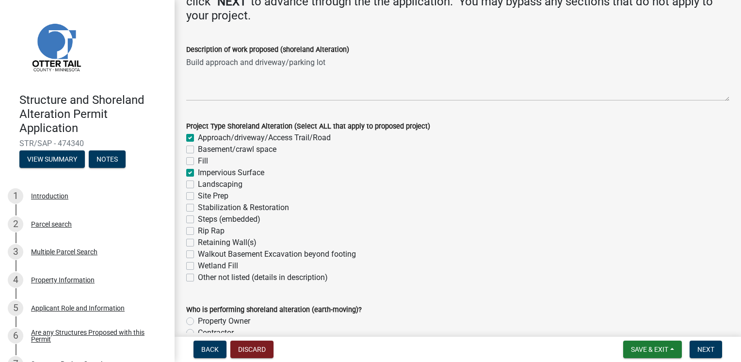
checkbox input "false"
checkbox input "true"
checkbox input "false"
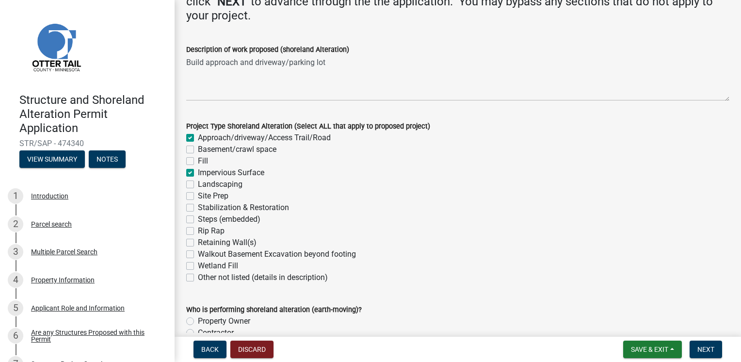
checkbox input "false"
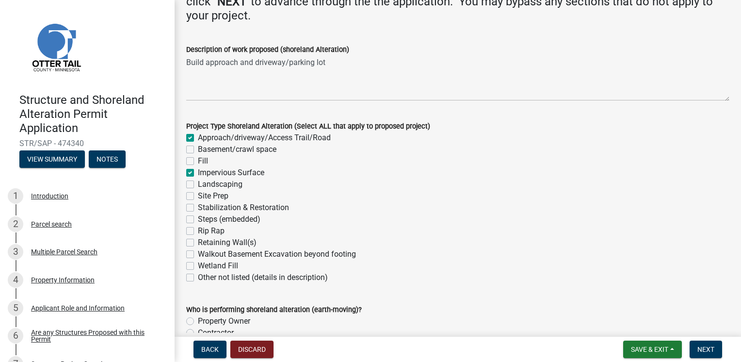
checkbox input "false"
click at [198, 194] on label "Site Prep" at bounding box center [213, 196] width 31 height 12
click at [198, 194] on input "Site Prep" at bounding box center [201, 193] width 6 height 6
checkbox input "true"
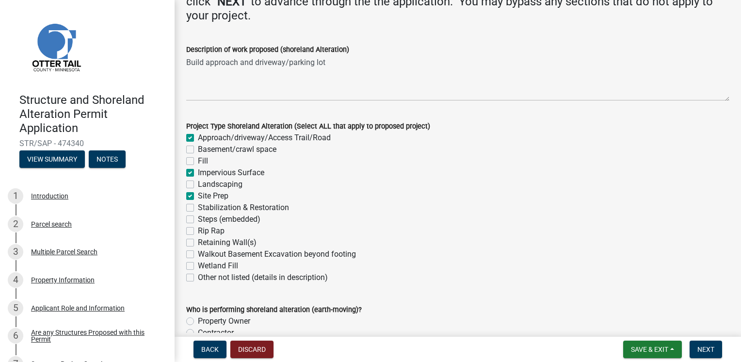
checkbox input "false"
checkbox input "true"
checkbox input "false"
checkbox input "true"
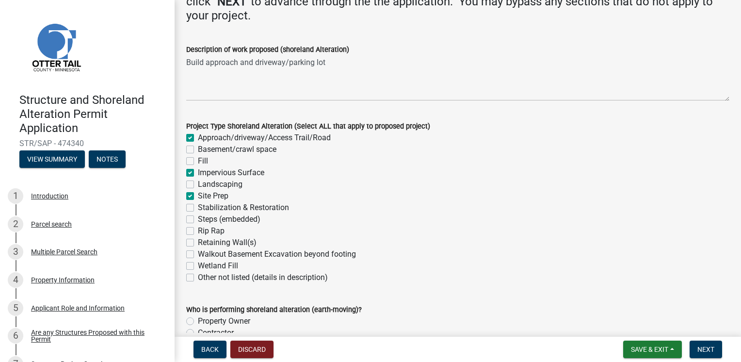
checkbox input "false"
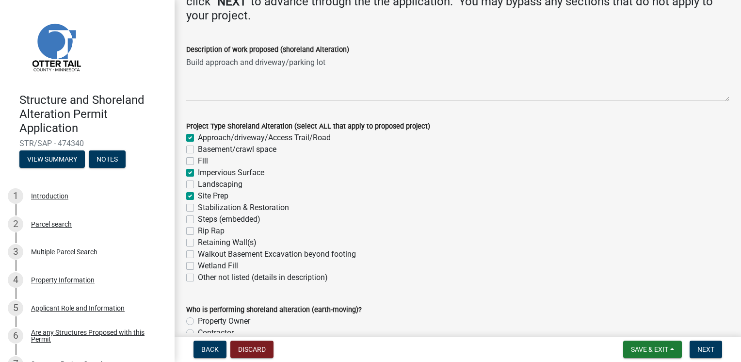
checkbox input "false"
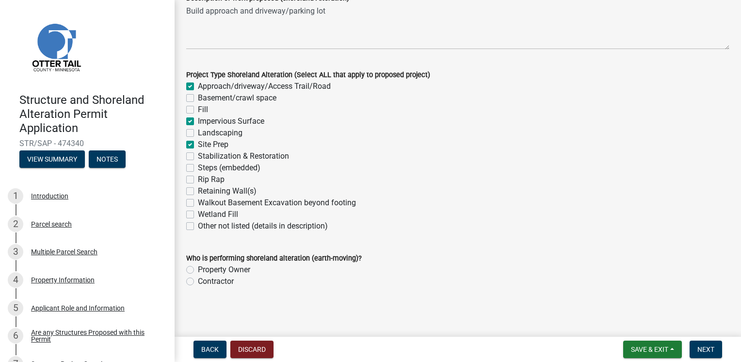
scroll to position [169, 0]
click at [198, 282] on label "Contractor" at bounding box center [216, 281] width 36 height 12
click at [198, 281] on input "Contractor" at bounding box center [201, 278] width 6 height 6
radio input "true"
click at [703, 348] on span "Next" at bounding box center [706, 349] width 17 height 8
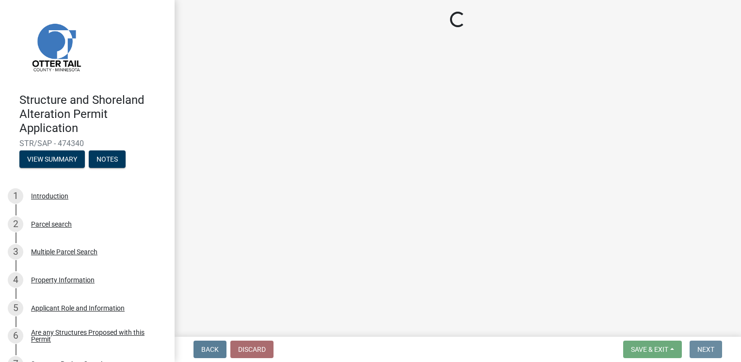
scroll to position [0, 0]
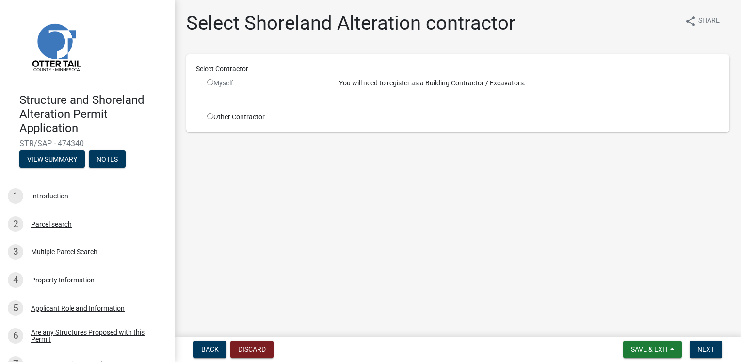
click at [209, 116] on input "radio" at bounding box center [210, 116] width 6 height 6
radio input "true"
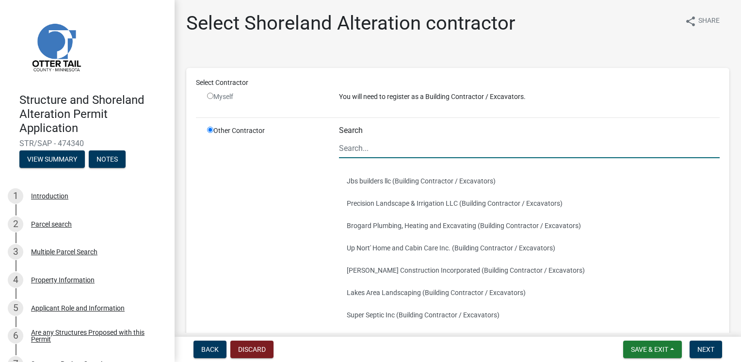
click at [353, 150] on input "Search" at bounding box center [529, 148] width 381 height 20
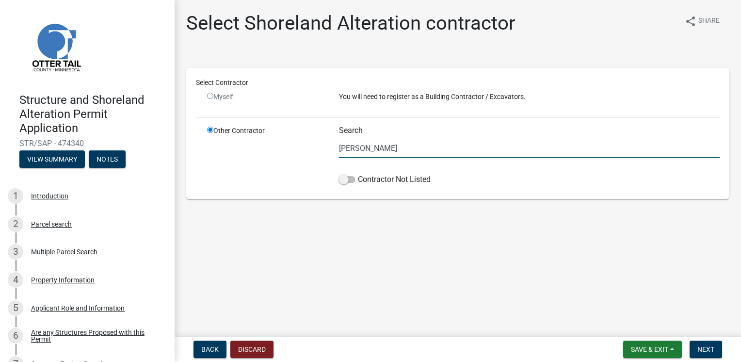
type input "[PERSON_NAME]"
click at [350, 181] on span at bounding box center [347, 179] width 16 height 7
click at [358, 174] on input "Contractor Not Listed" at bounding box center [358, 174] width 0 height 0
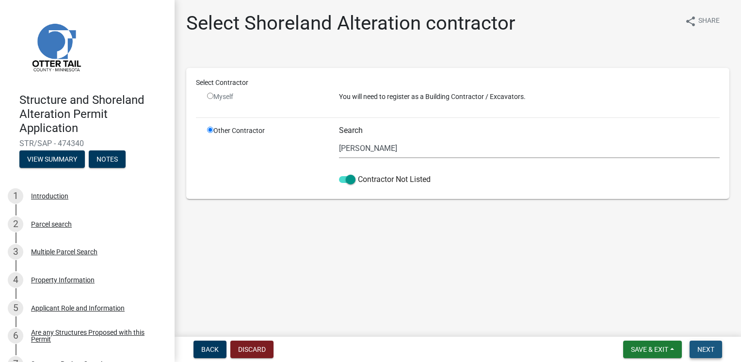
click at [701, 350] on span "Next" at bounding box center [706, 349] width 17 height 8
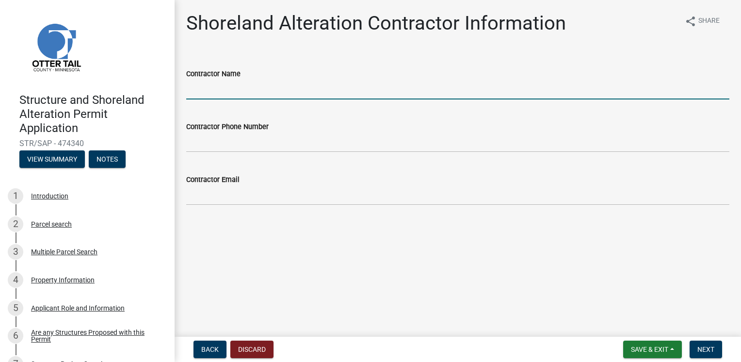
click at [361, 94] on input "Contractor Name" at bounding box center [457, 90] width 543 height 20
type input "[PERSON_NAME]"
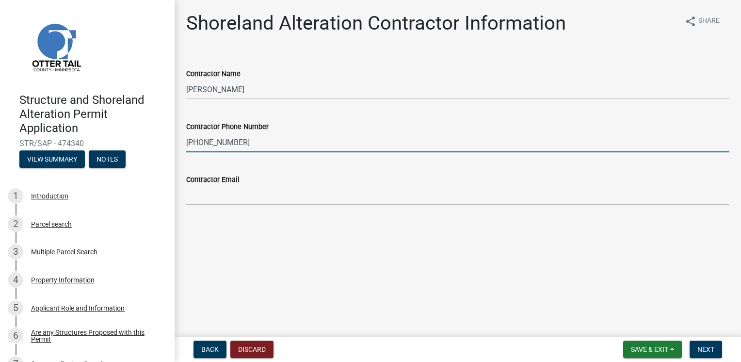
type input "[PHONE_NUMBER]"
click at [712, 355] on button "Next" at bounding box center [706, 349] width 33 height 17
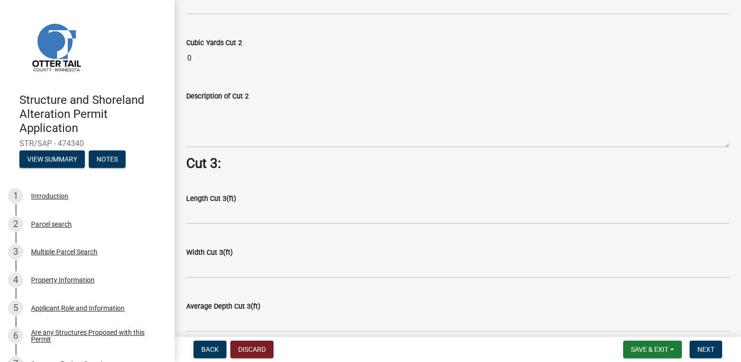
scroll to position [1207, 0]
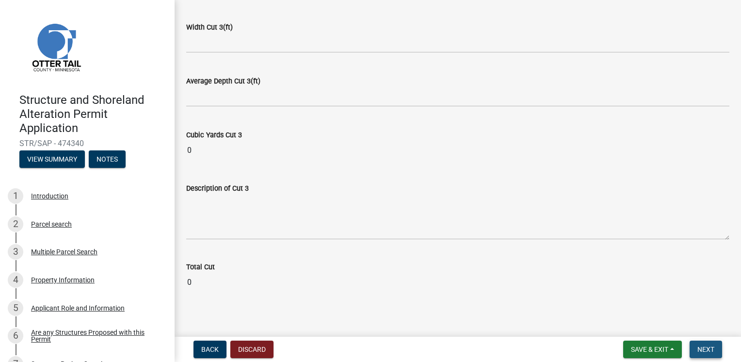
click at [695, 345] on button "Next" at bounding box center [706, 349] width 33 height 17
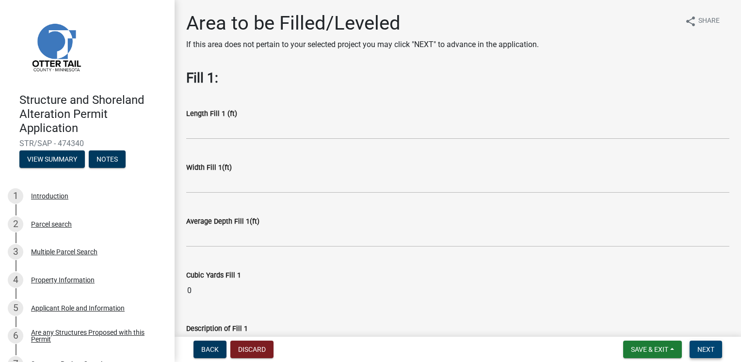
click at [695, 345] on button "Next" at bounding box center [706, 349] width 33 height 17
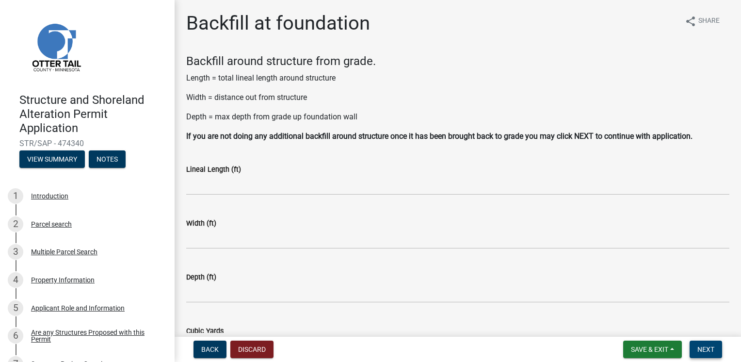
click at [695, 345] on button "Next" at bounding box center [706, 349] width 33 height 17
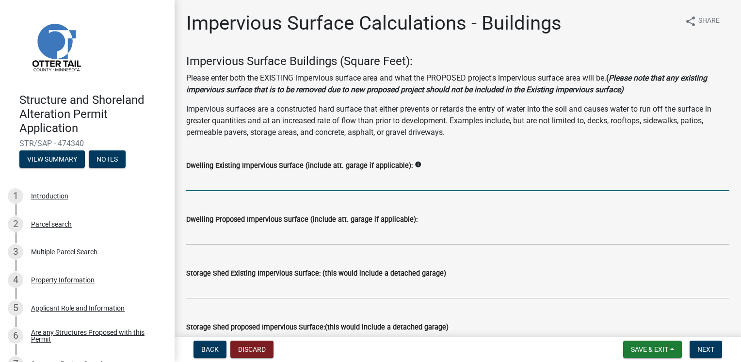
click at [354, 185] on input "text" at bounding box center [457, 181] width 543 height 20
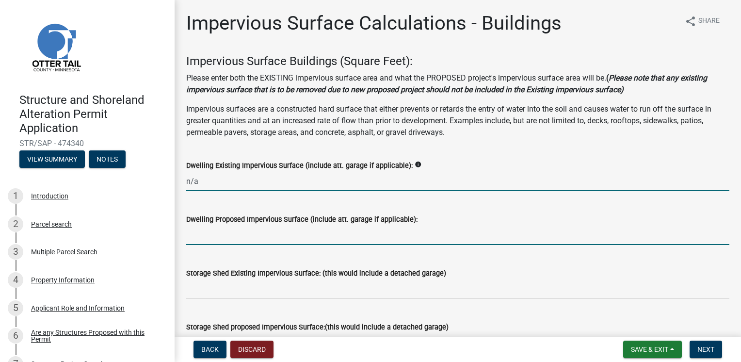
type input "0"
